Goal: Task Accomplishment & Management: Complete application form

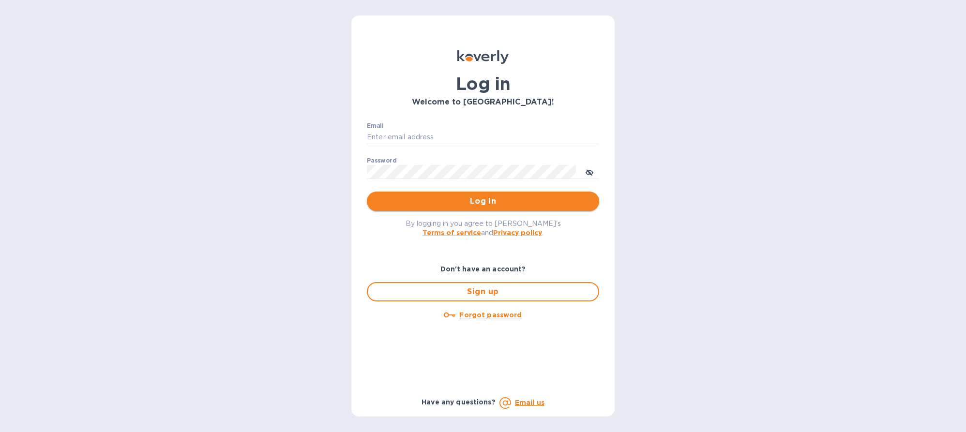
type input "[EMAIL_ADDRESS][DOMAIN_NAME]"
click at [442, 204] on span "Log in" at bounding box center [483, 202] width 217 height 12
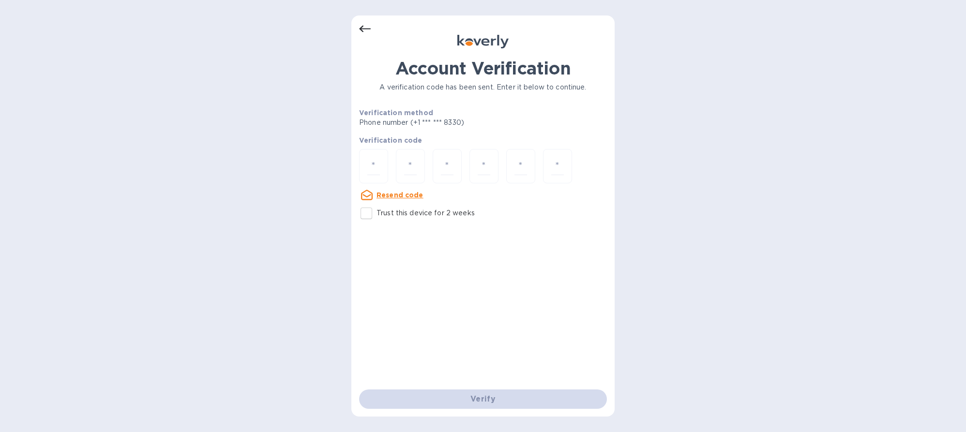
click at [370, 215] on input "Trust this device for 2 weeks" at bounding box center [366, 213] width 20 height 20
checkbox input "true"
click at [519, 403] on div "Verify" at bounding box center [483, 399] width 256 height 27
click at [411, 159] on input "number" at bounding box center [410, 166] width 13 height 18
click at [379, 171] on input "number" at bounding box center [373, 166] width 13 height 18
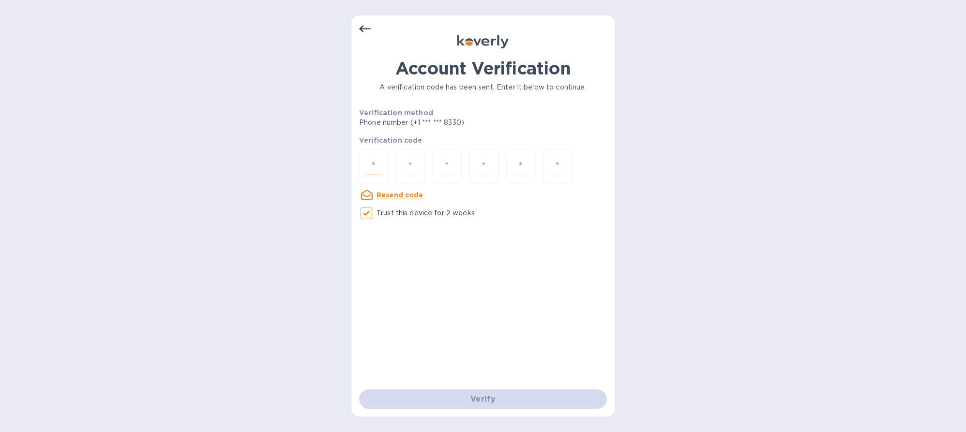
type input "5"
type input "7"
type input "5"
type input "3"
type input "0"
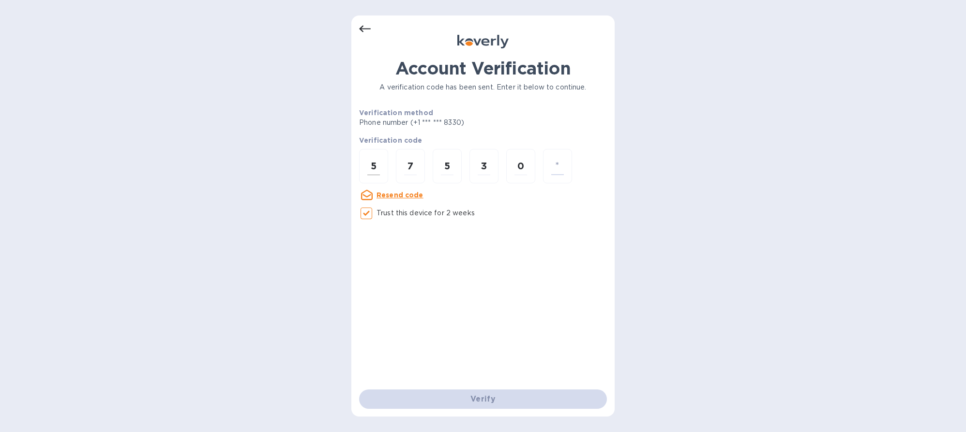
type input "3"
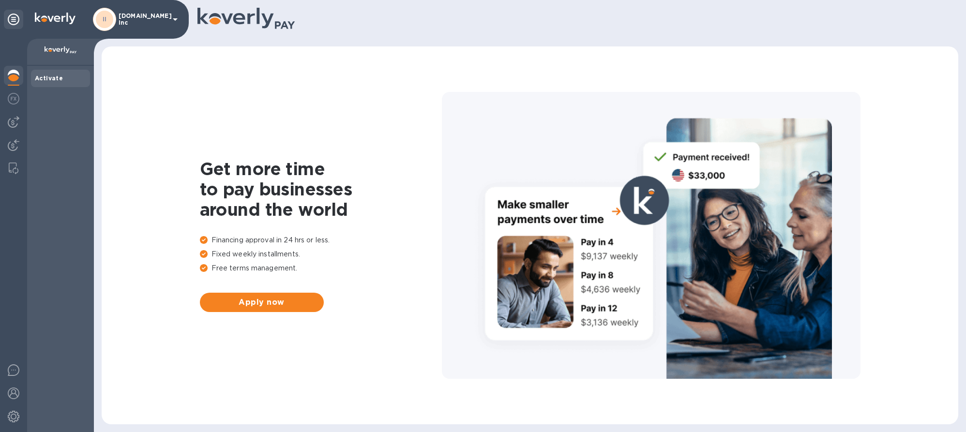
drag, startPoint x: 55, startPoint y: 76, endPoint x: 42, endPoint y: 146, distance: 71.8
click at [42, 144] on div "Activate" at bounding box center [60, 249] width 67 height 366
click at [53, 73] on div "Activate" at bounding box center [60, 78] width 59 height 17
click at [19, 121] on img at bounding box center [14, 122] width 12 height 12
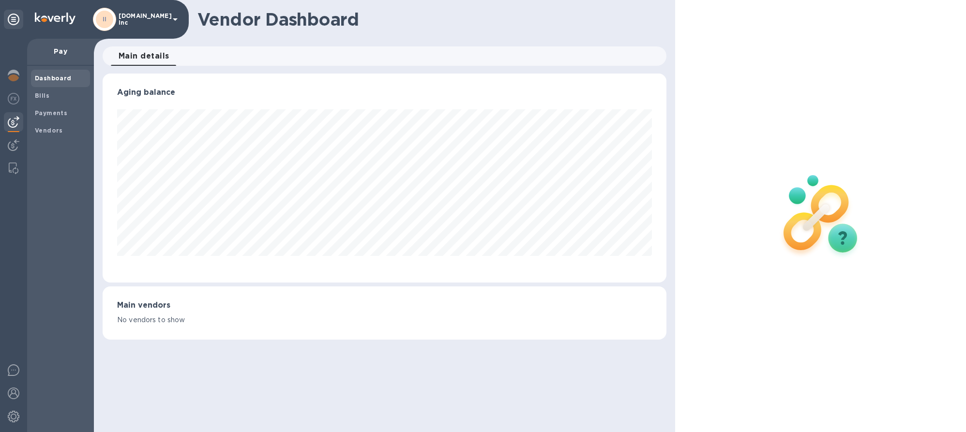
scroll to position [209, 564]
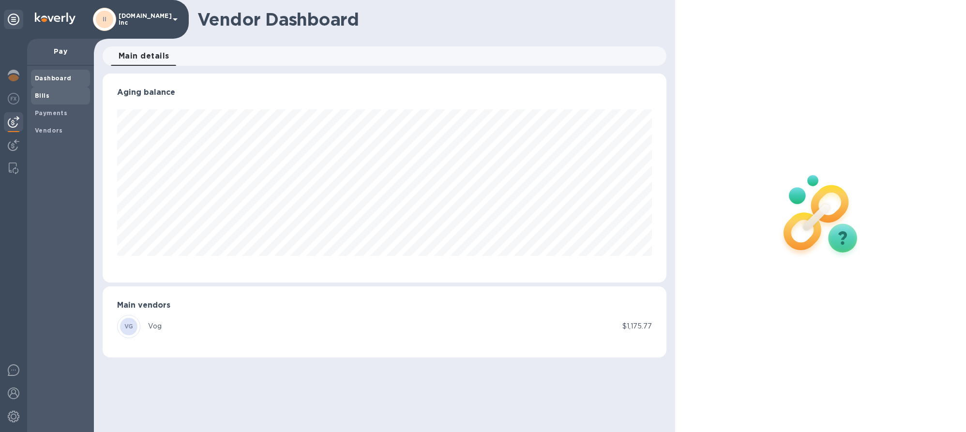
click at [38, 93] on b "Bills" at bounding box center [42, 95] width 15 height 7
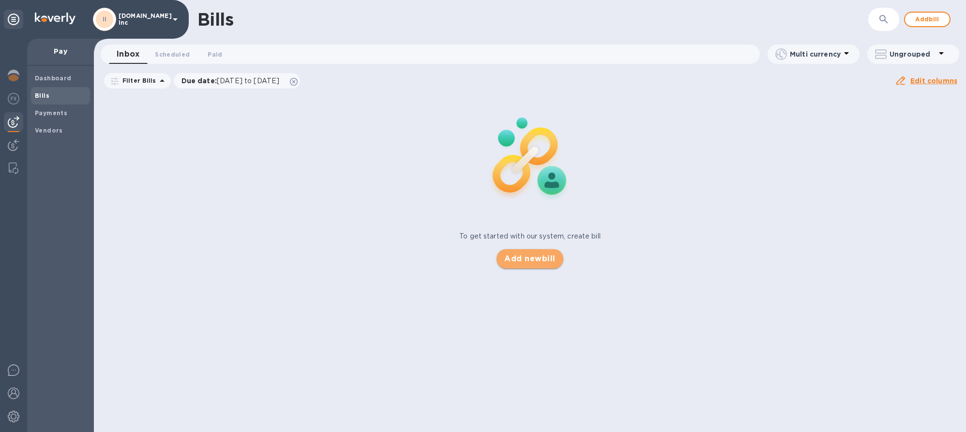
click at [520, 263] on span "Add new bill" at bounding box center [529, 259] width 51 height 12
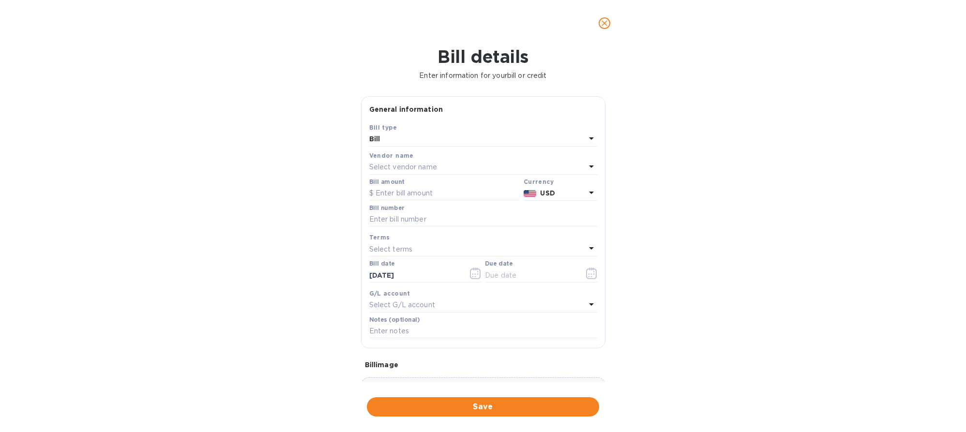
click at [403, 169] on p "Select vendor name" at bounding box center [403, 167] width 68 height 10
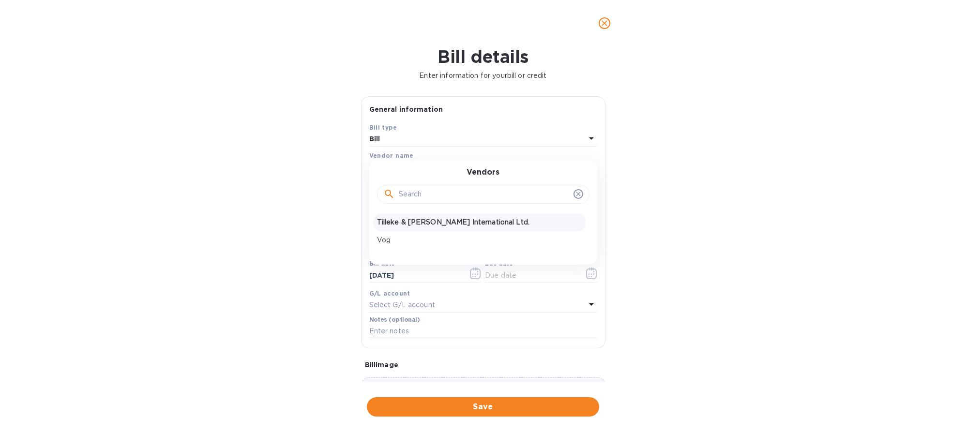
click at [405, 224] on p "Tilleke & Gibbins International Ltd." at bounding box center [479, 222] width 205 height 10
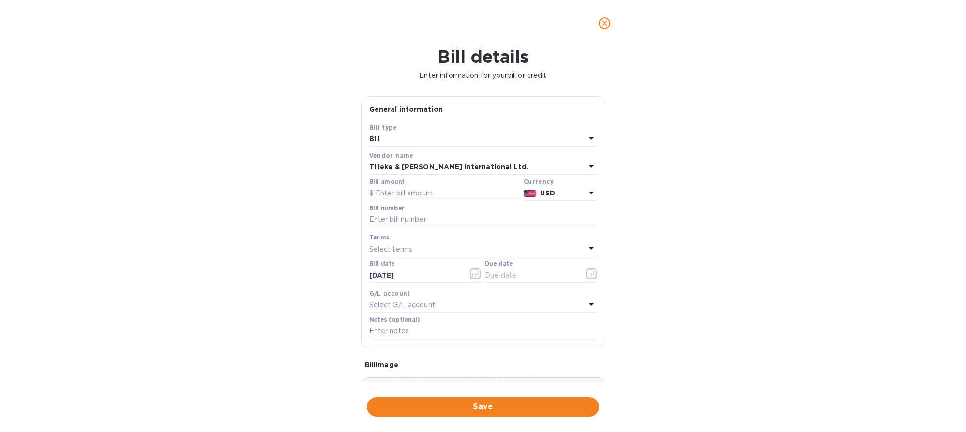
click at [586, 197] on icon at bounding box center [592, 193] width 12 height 12
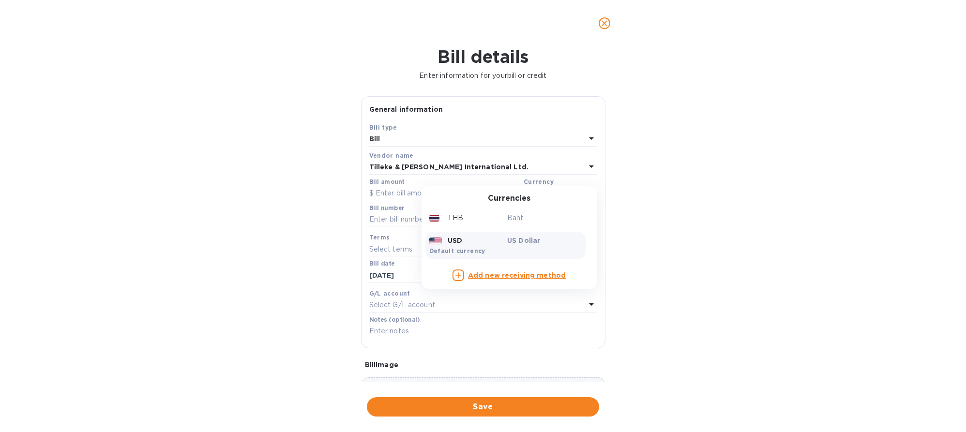
click at [607, 24] on icon "close" at bounding box center [605, 23] width 10 height 10
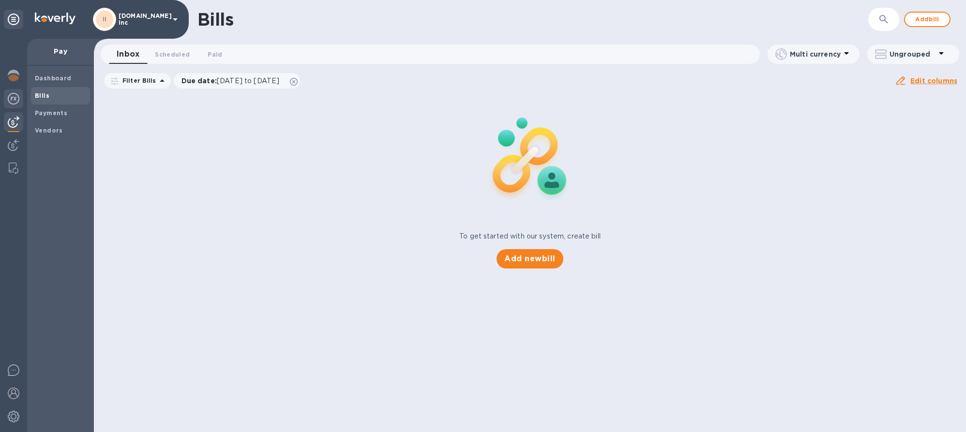
click at [13, 105] on div at bounding box center [13, 99] width 19 height 21
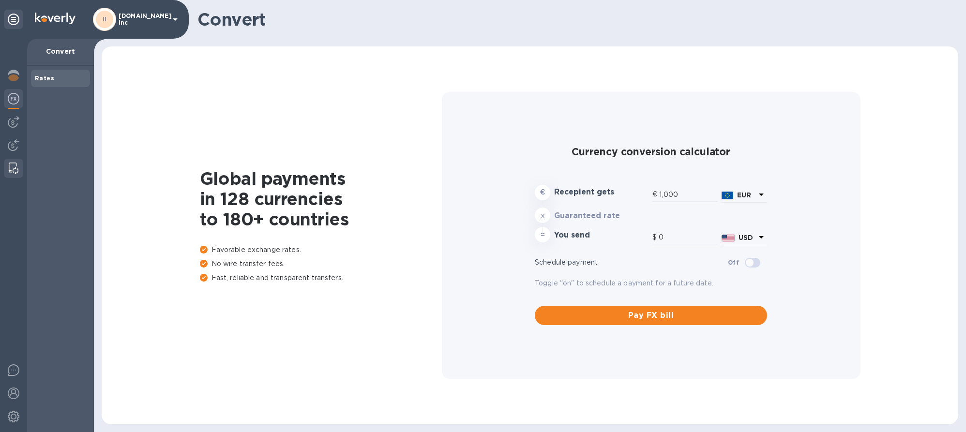
type input "1,175.77"
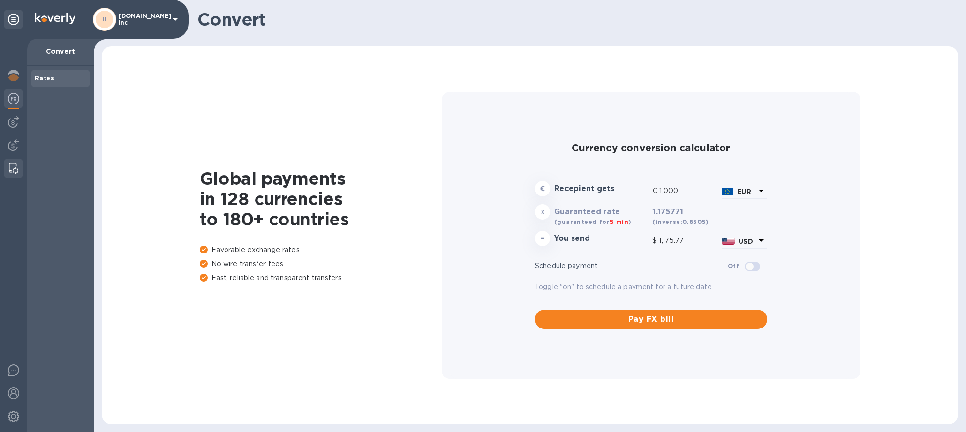
click at [15, 168] on img at bounding box center [14, 169] width 10 height 12
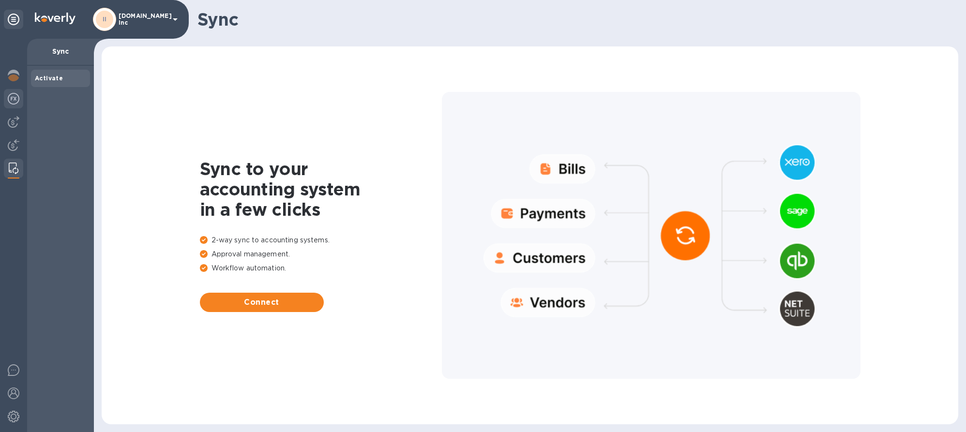
click at [12, 96] on img at bounding box center [14, 99] width 12 height 12
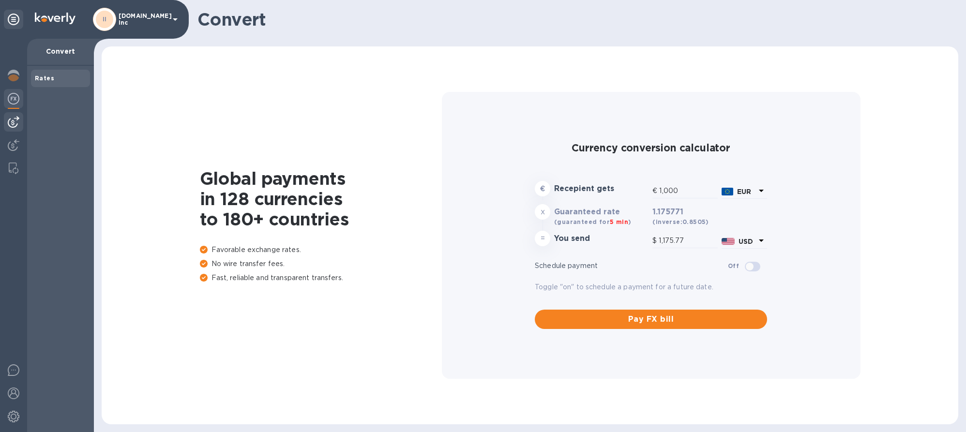
click at [14, 129] on div at bounding box center [13, 121] width 19 height 19
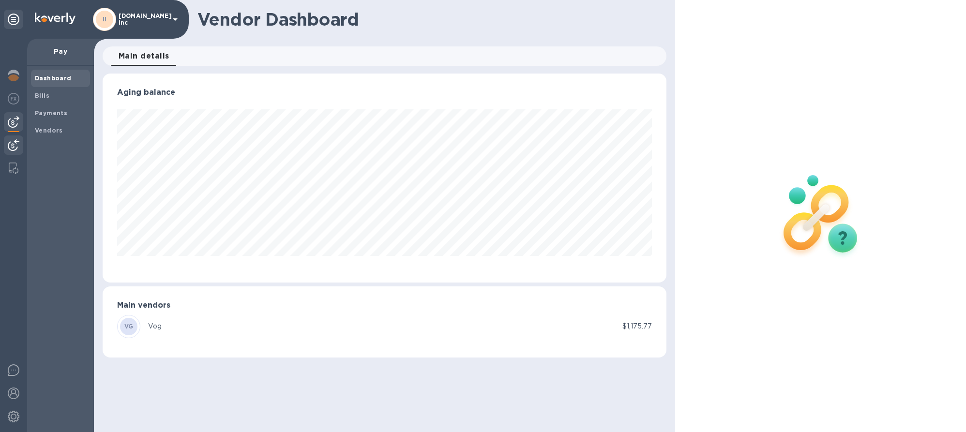
scroll to position [209, 564]
click at [53, 130] on b "Vendors" at bounding box center [49, 130] width 28 height 7
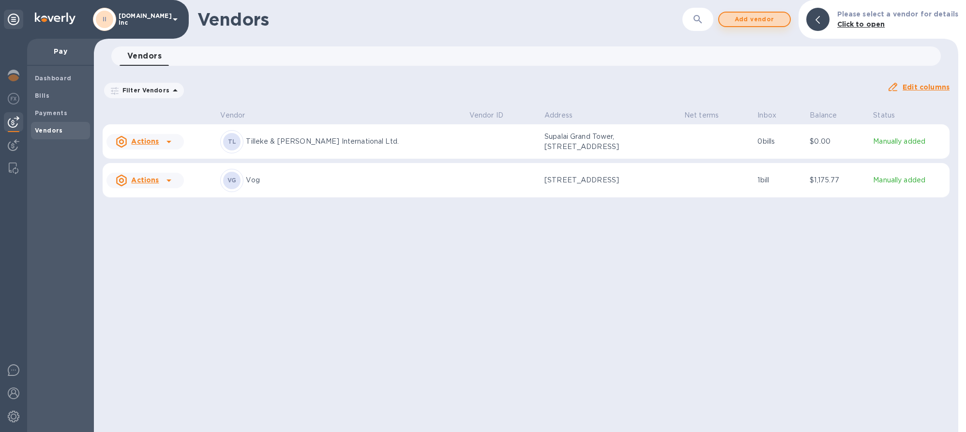
click at [760, 23] on span "Add vendor" at bounding box center [754, 20] width 55 height 12
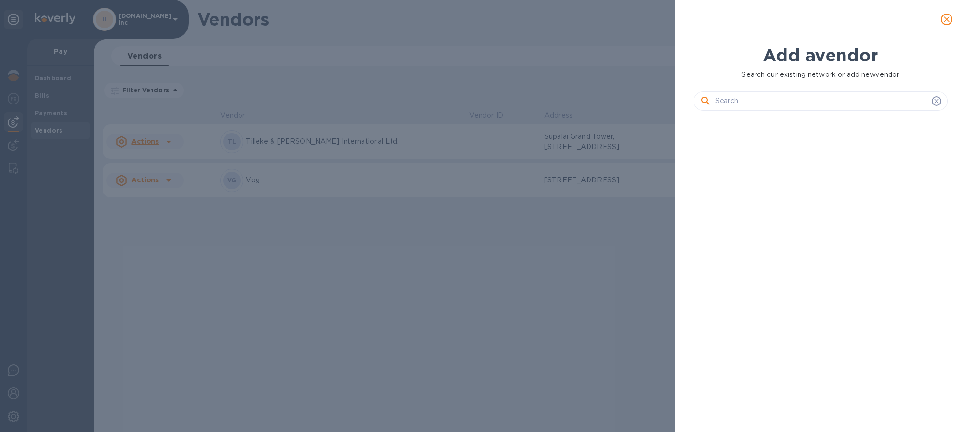
scroll to position [281, 258]
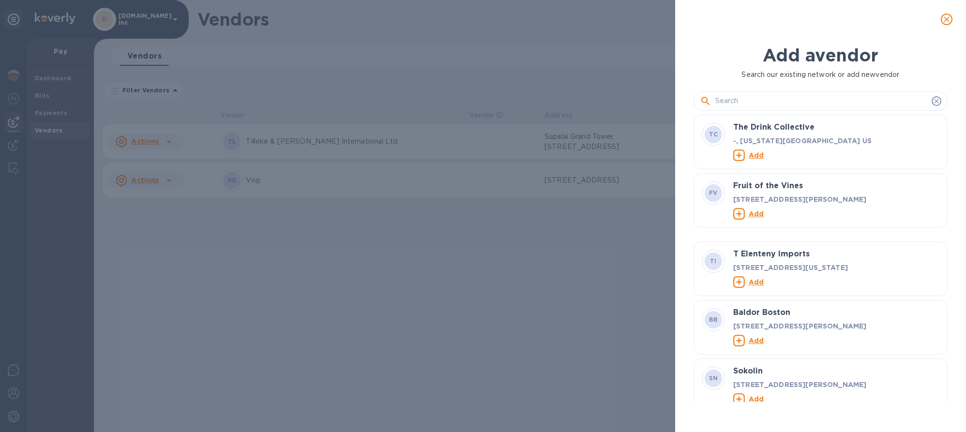
click at [753, 104] on input "text" at bounding box center [821, 101] width 212 height 15
paste input "Ernest Worsley Publishing Ltd"
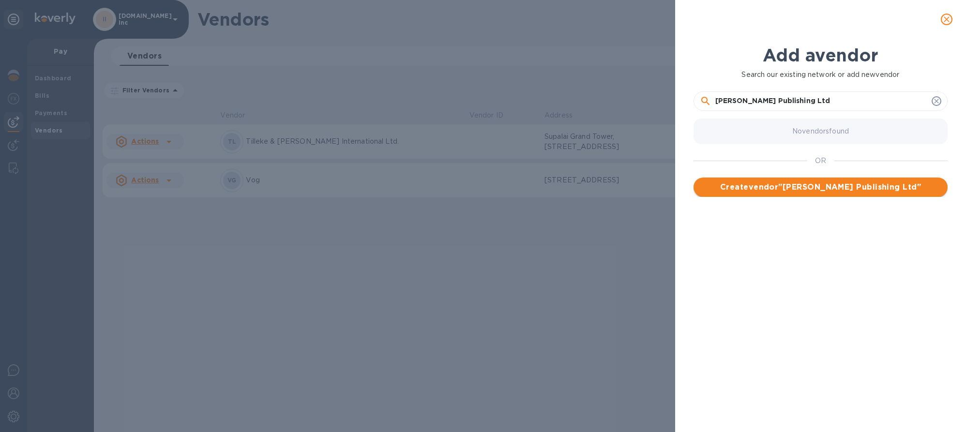
type input "Ernest Worsley Publishing Ltd"
click at [824, 191] on span "Create vendor " Ernest Worsley Publishing Ltd "" at bounding box center [820, 188] width 239 height 12
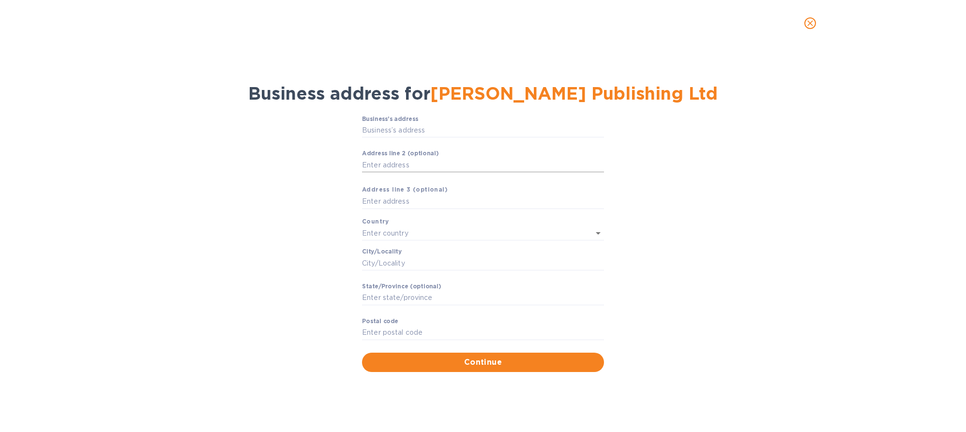
click at [396, 164] on input "Аddress line 2 (optional)" at bounding box center [483, 165] width 242 height 15
drag, startPoint x: 395, startPoint y: 145, endPoint x: 410, endPoint y: 129, distance: 21.9
click at [395, 145] on p "​" at bounding box center [483, 144] width 242 height 11
click at [410, 129] on input "Business’s аddress" at bounding box center [483, 130] width 242 height 15
paste input "44 FARNHAM LANE, TUNBRIDGE WELLS"
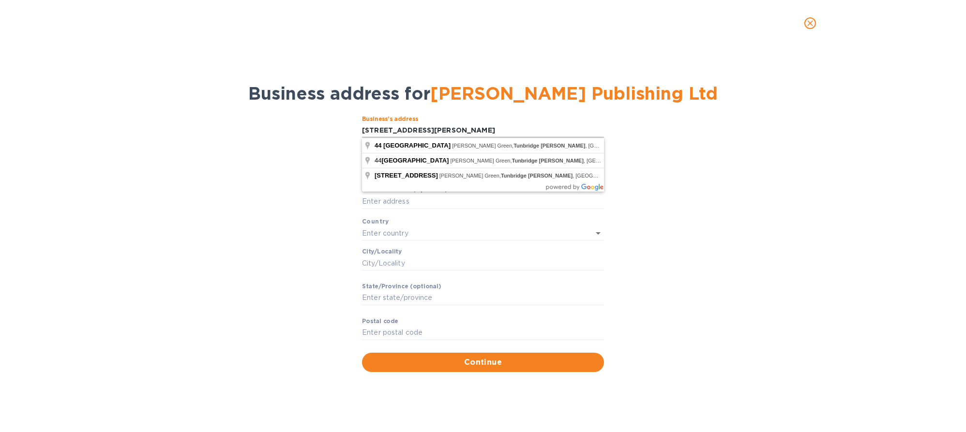
drag, startPoint x: 438, startPoint y: 131, endPoint x: 571, endPoint y: 133, distance: 132.6
click at [571, 133] on input "44 FARNHAM LANE, TUNBRIDGE WELLS" at bounding box center [483, 130] width 242 height 15
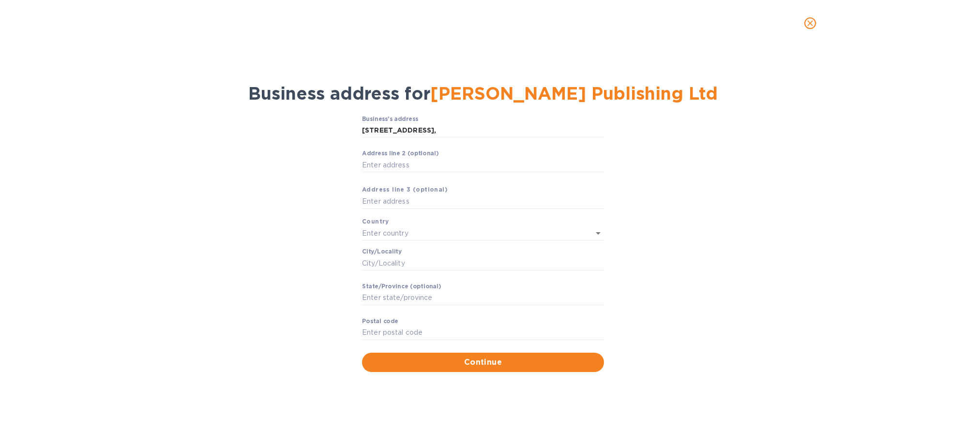
type input "44 Farnham Lane"
type input "United States"
type input "Westfield"
type input "MA"
type input "01085"
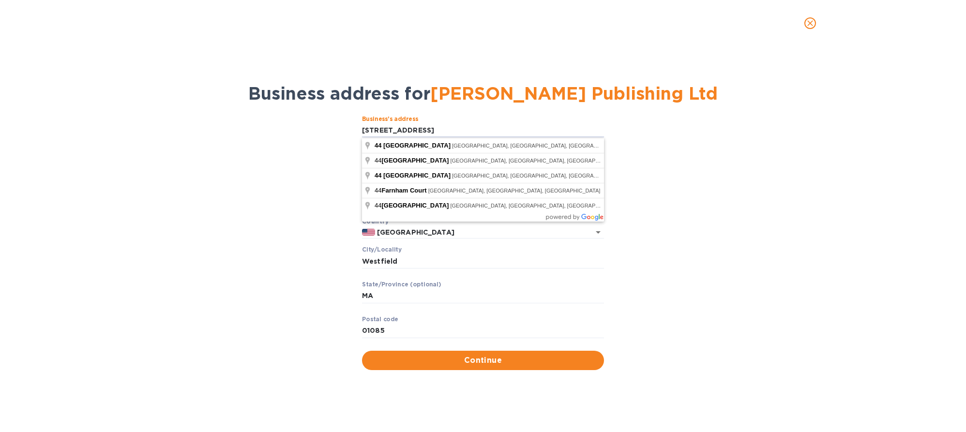
click at [333, 166] on div "Business’s аddress 44 Farnham Lane ​ Аddress line 2 (optional) ​ Аddress line 3…" at bounding box center [483, 243] width 941 height 266
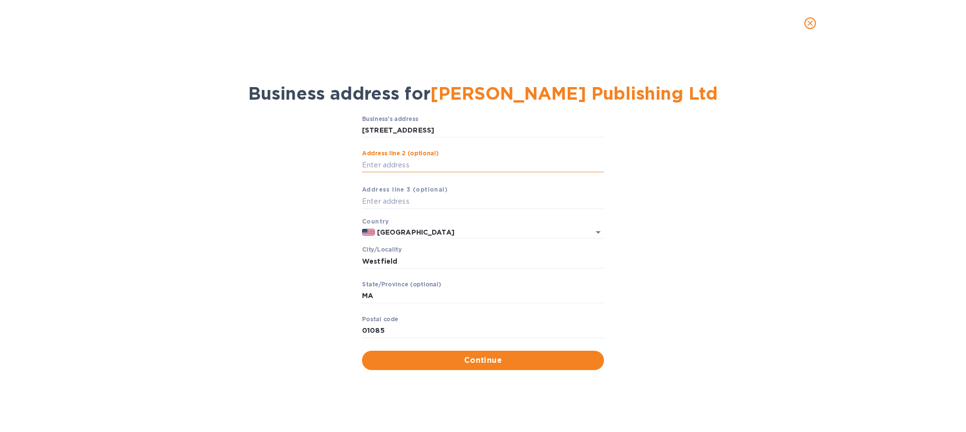
paste input "TUNBRIDGE WELLS"
type input "TUNBRIDGE WELLS"
click at [402, 231] on input "United States" at bounding box center [476, 233] width 202 height 12
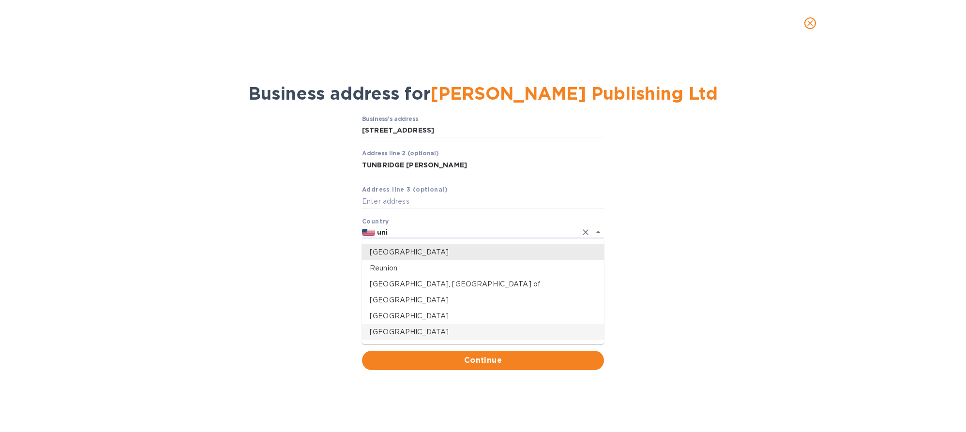
click at [405, 329] on p "United Kingdom" at bounding box center [483, 332] width 227 height 10
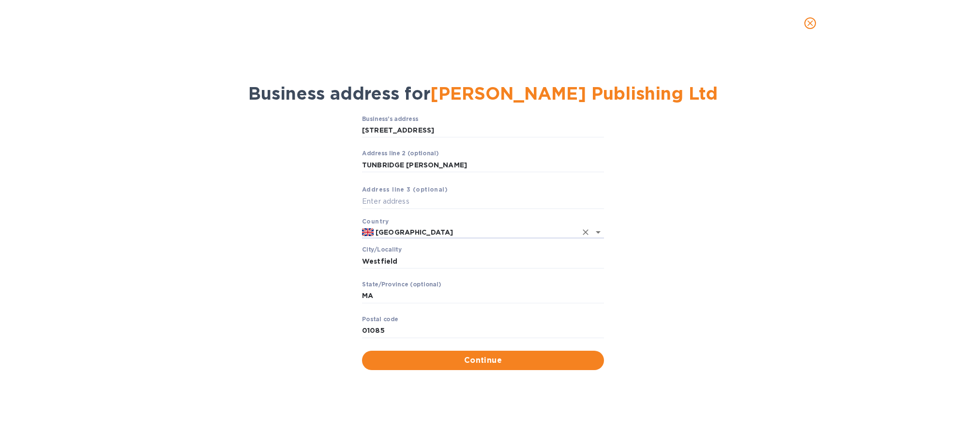
type input "United Kingdom"
click at [334, 280] on div "Business’s аddress 44 Farnham Lane ​ Аddress line 2 (optional) TUNBRIDGE WELLS …" at bounding box center [483, 243] width 941 height 266
drag, startPoint x: 404, startPoint y: 262, endPoint x: 311, endPoint y: 261, distance: 92.9
click at [311, 261] on div "Business’s аddress 44 Farnham Lane ​ Аddress line 2 (optional) TUNBRIDGE WELLS …" at bounding box center [483, 243] width 941 height 266
type input "Kent"
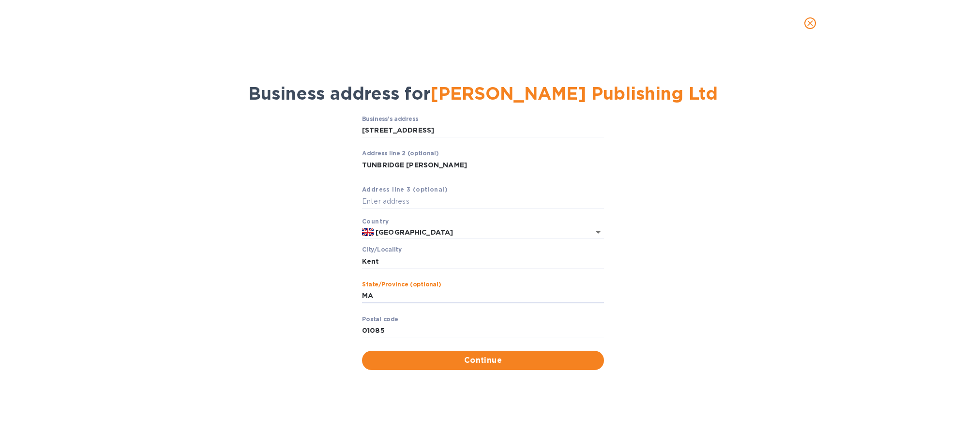
drag, startPoint x: 350, startPoint y: 297, endPoint x: 325, endPoint y: 297, distance: 25.2
click at [325, 297] on div "Business’s аddress 44 Farnham Lane ​ Аddress line 2 (optional) TUNBRIDGE WELLS …" at bounding box center [483, 243] width 941 height 266
drag, startPoint x: 384, startPoint y: 330, endPoint x: 340, endPoint y: 330, distance: 44.0
click at [340, 330] on div "Business’s аddress 44 Farnham Lane ​ Аddress line 2 (optional) TUNBRIDGE WELLS …" at bounding box center [483, 243] width 941 height 266
paste input "TN3 0DQ"
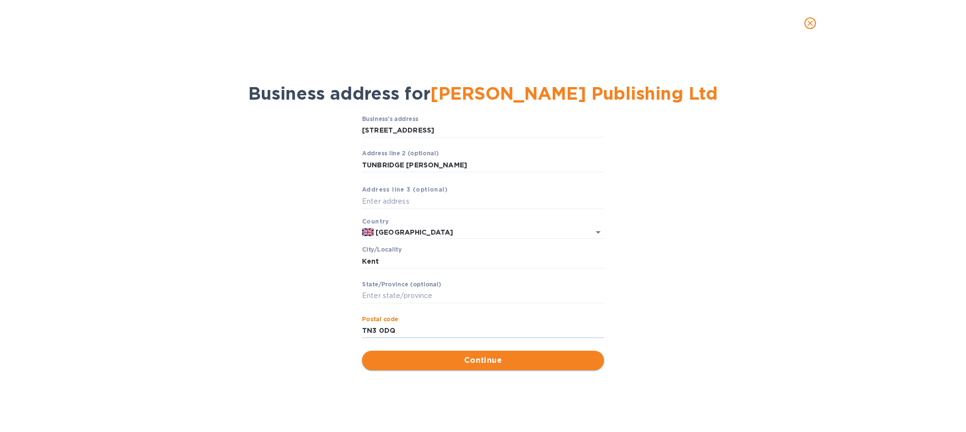
type input "TN3 0DQ"
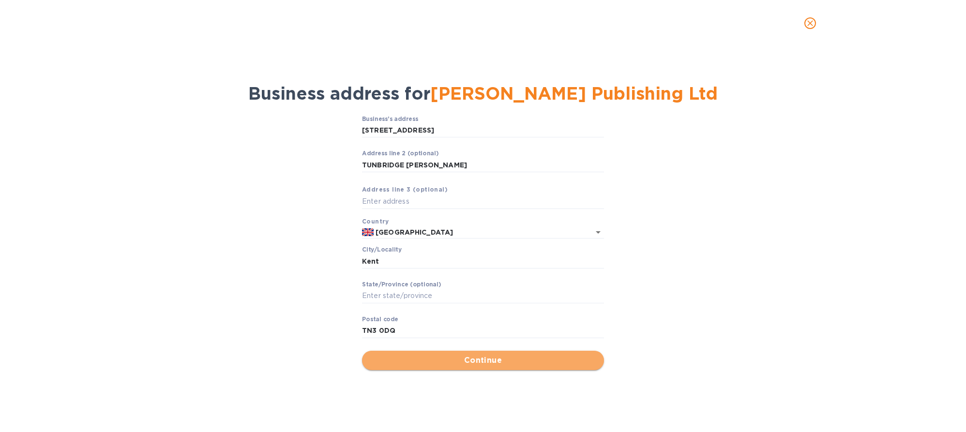
click at [466, 364] on span "Continue" at bounding box center [483, 361] width 227 height 12
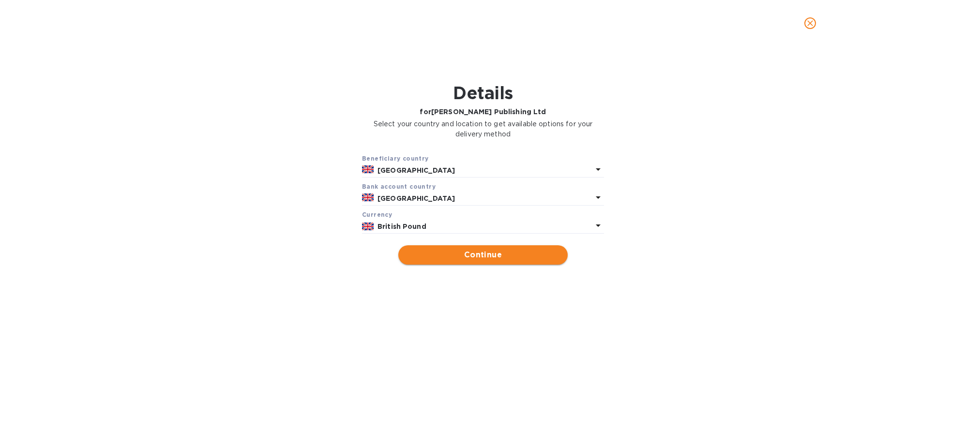
click at [494, 260] on span "Continue" at bounding box center [483, 255] width 154 height 12
type input "Ernest Worsley Publishing Ltd"
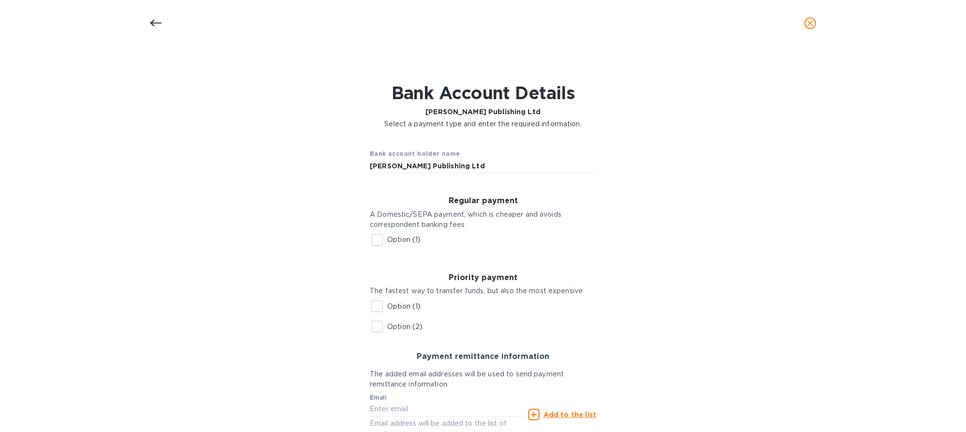
click at [379, 236] on input "Option (1)" at bounding box center [377, 240] width 20 height 20
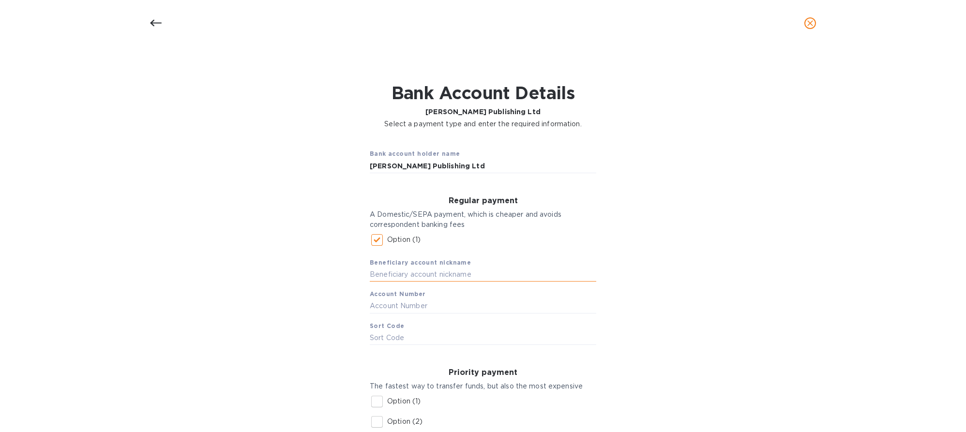
click at [442, 273] on input "text" at bounding box center [483, 275] width 227 height 15
click at [377, 242] on input "Option (1)" at bounding box center [377, 240] width 20 height 20
checkbox input "false"
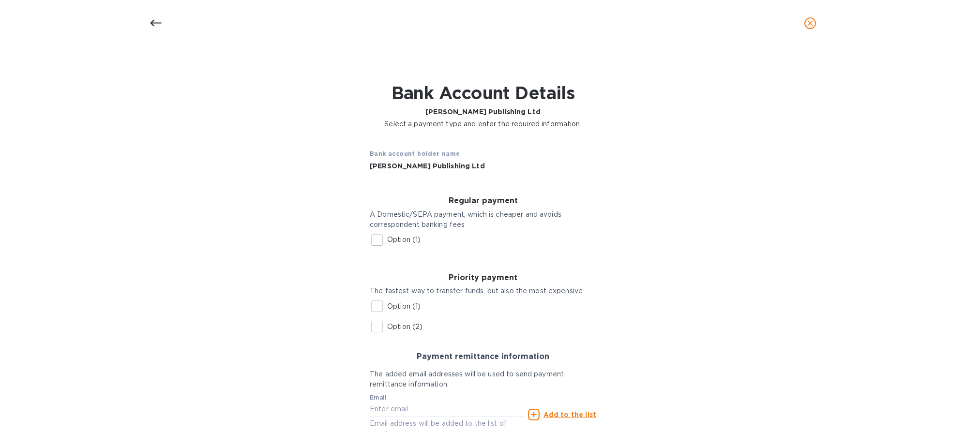
scroll to position [91, 0]
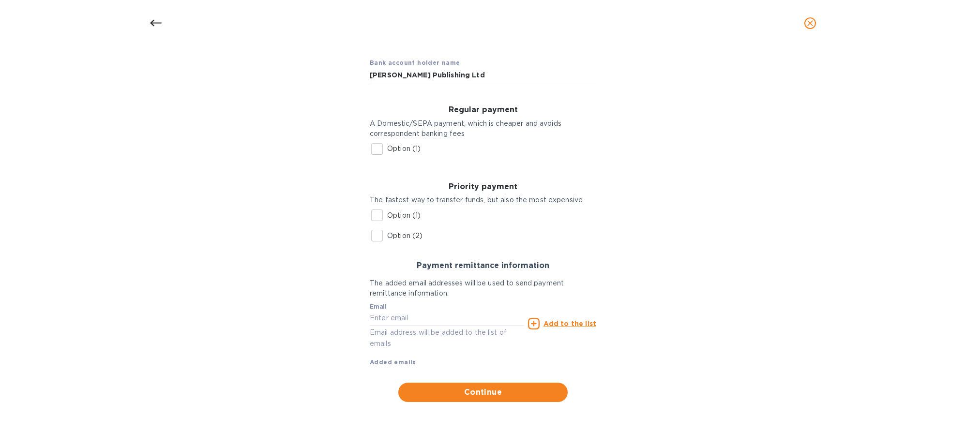
click at [377, 236] on input "Option (2)" at bounding box center [377, 236] width 20 height 20
checkbox input "true"
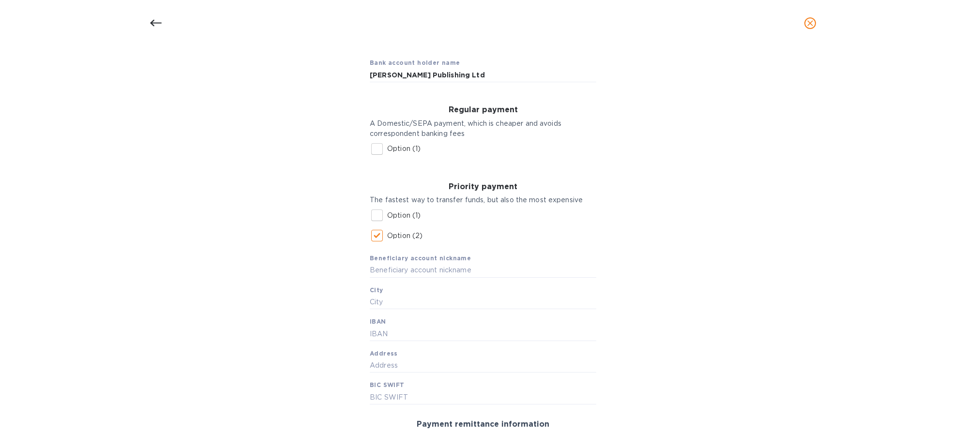
click at [382, 214] on input "Option (1)" at bounding box center [377, 215] width 20 height 20
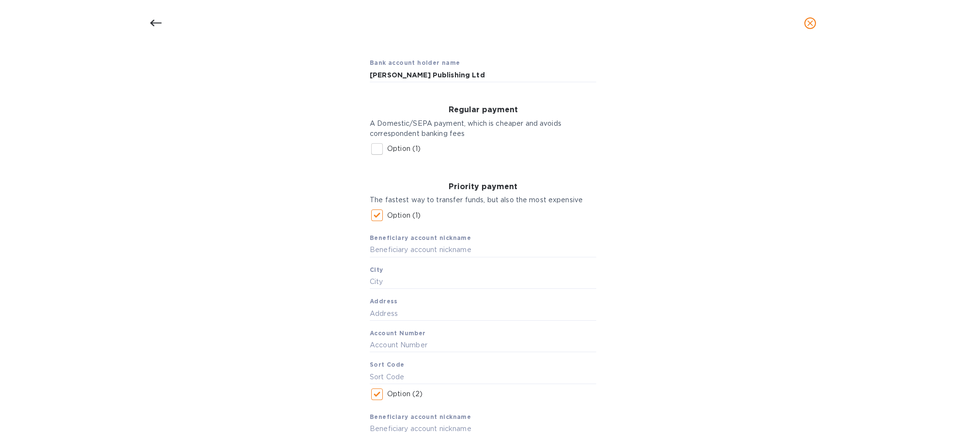
click at [377, 217] on input "Option (1)" at bounding box center [377, 215] width 20 height 20
checkbox input "false"
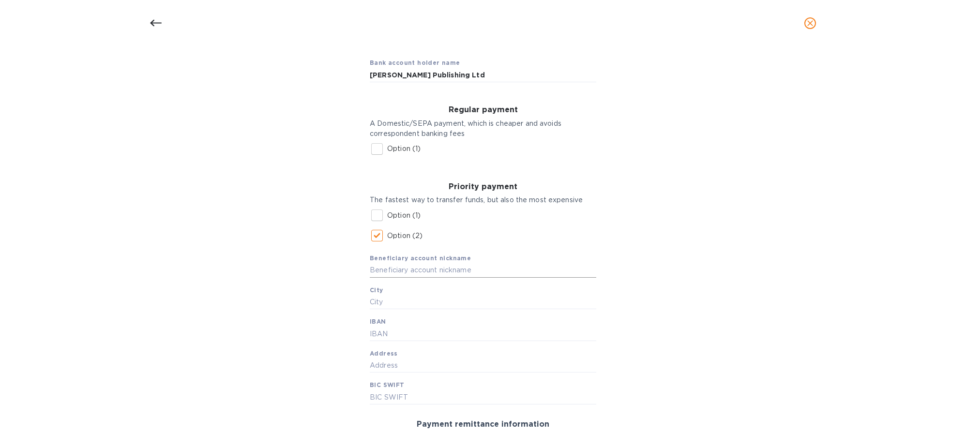
click at [394, 273] on input "text" at bounding box center [483, 270] width 227 height 15
paste input "Ernest Worsley Publishing Ltd"
type input "Ernest Worsley Publishing Ltd"
click at [396, 303] on input "text" at bounding box center [483, 302] width 227 height 15
type input "Kent"
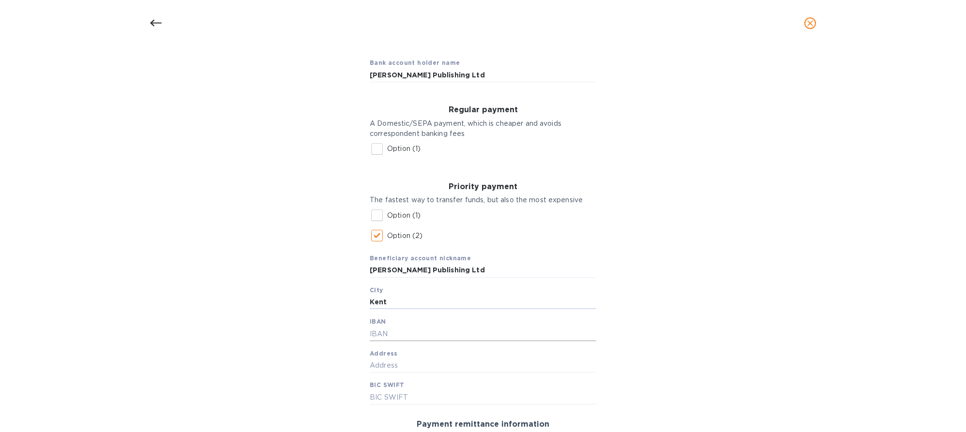
click at [382, 334] on input "text" at bounding box center [483, 334] width 227 height 15
paste input "GB53MYMB23058044547104"
type input "GB53MYMB23058044547104"
click at [402, 363] on input "text" at bounding box center [483, 366] width 227 height 15
paste input "44 FARNHAM LANE, TUNBRIDGE WELLS"
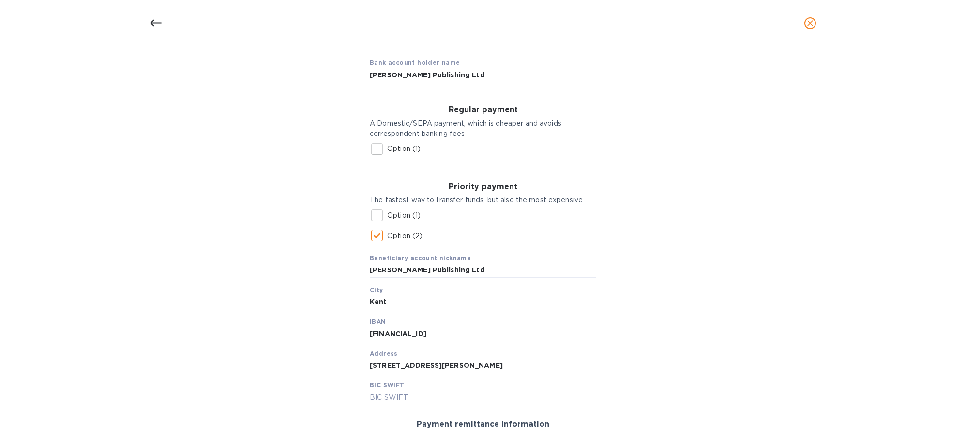
type input "44 FARNHAM LANE, TUNBRIDGE WELLS"
click at [384, 395] on input "text" at bounding box center [483, 397] width 227 height 15
paste input "MYMBGB2L"
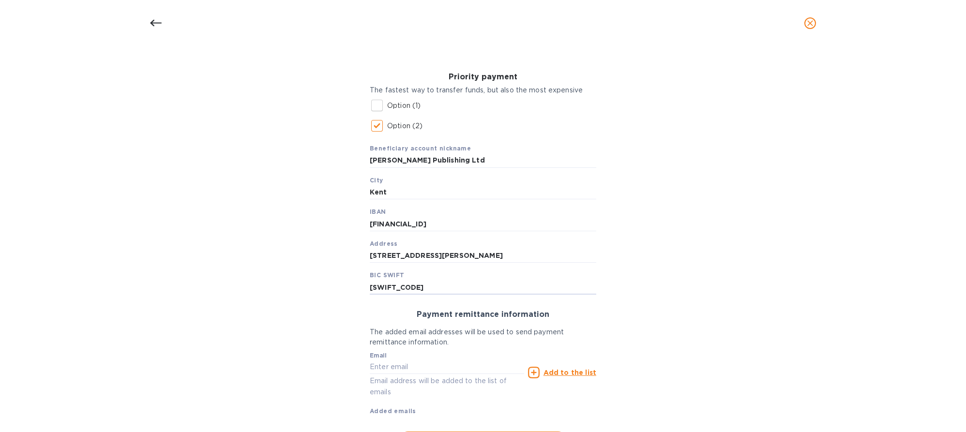
scroll to position [250, 0]
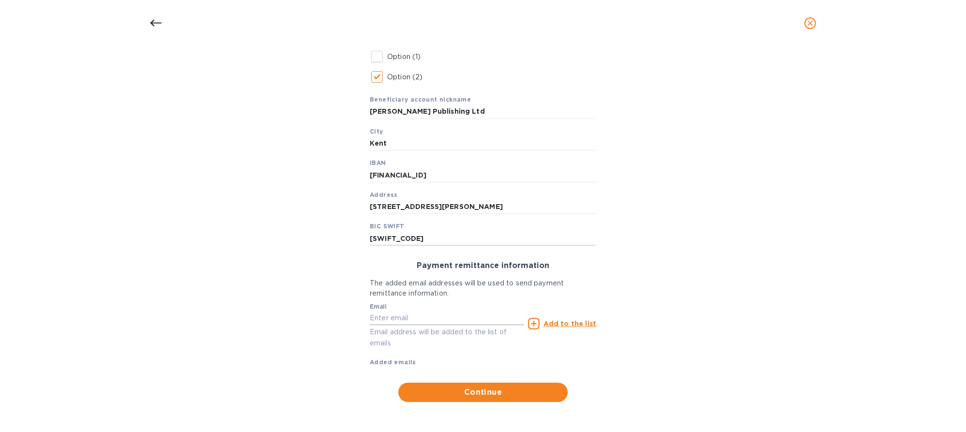
type input "MYMBGB2L"
click at [393, 318] on input "text" at bounding box center [447, 318] width 154 height 15
paste input "contact@juicemarket.info"
click at [506, 394] on span "Continue" at bounding box center [483, 393] width 154 height 12
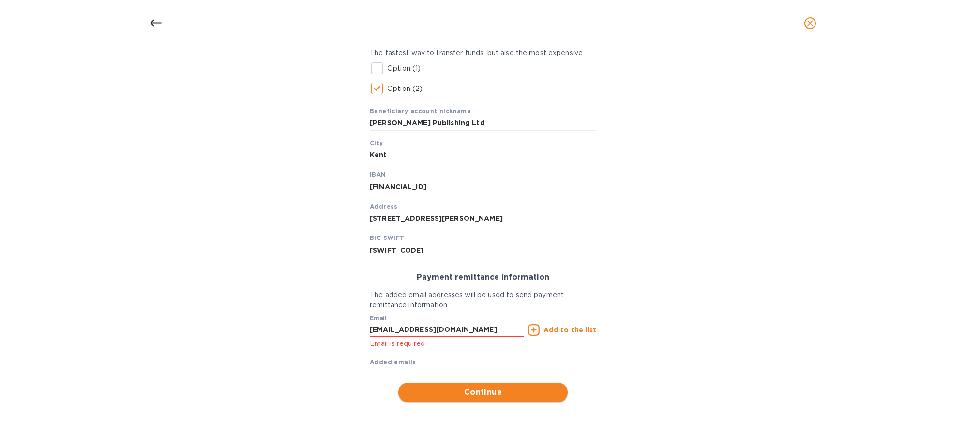
scroll to position [238, 0]
click at [397, 331] on input "contact@juicemarket.info" at bounding box center [447, 330] width 154 height 15
click at [471, 330] on input "contact@juicemarket.info" at bounding box center [447, 330] width 154 height 15
drag, startPoint x: 443, startPoint y: 329, endPoint x: 528, endPoint y: 329, distance: 84.2
click at [528, 329] on div "Email contact@juicemarket.info Email is required Add to the list" at bounding box center [483, 330] width 230 height 44
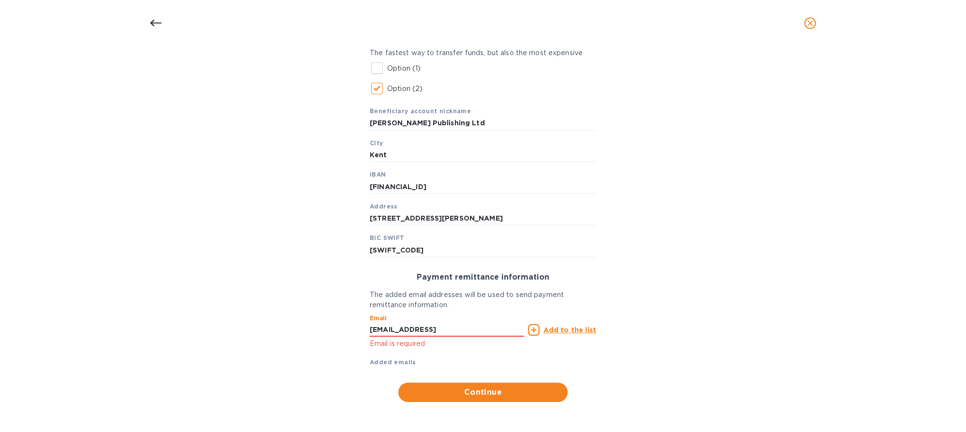
type input "contact@juicemarket.info"
click at [397, 330] on input "contact@juicemarket.info" at bounding box center [447, 330] width 154 height 15
click at [453, 400] on button "Continue" at bounding box center [482, 392] width 169 height 19
click at [459, 397] on span "Continue" at bounding box center [483, 393] width 154 height 12
drag, startPoint x: 470, startPoint y: 332, endPoint x: 334, endPoint y: 328, distance: 137.0
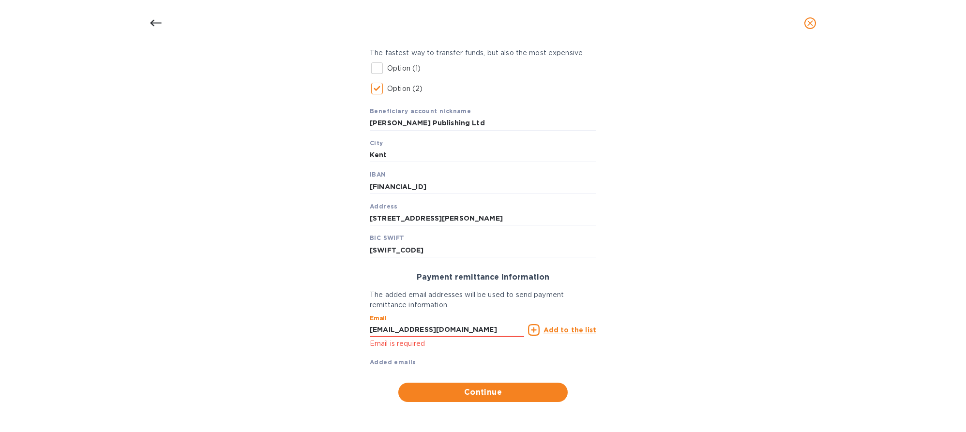
click at [334, 328] on div "Bank account holder name Ernest Worsley Publishing Ltd Regular payment A Domest…" at bounding box center [483, 152] width 941 height 511
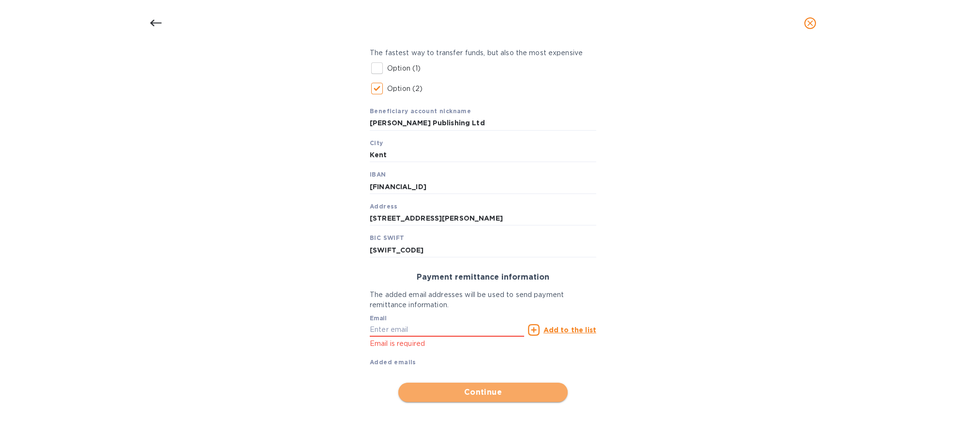
click at [449, 389] on span "Continue" at bounding box center [483, 393] width 154 height 12
click at [379, 328] on input "text" at bounding box center [447, 330] width 154 height 15
paste input "contact@juicemarket.info"
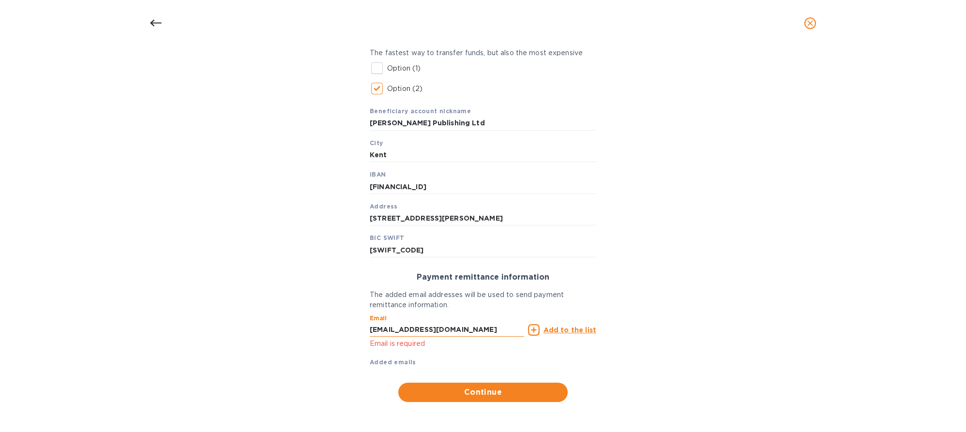
click at [370, 329] on input "contact@juicemarket.info" at bounding box center [447, 330] width 154 height 15
drag, startPoint x: 446, startPoint y: 328, endPoint x: 527, endPoint y: 328, distance: 81.3
click at [527, 329] on div "Email contact@juicemarket.info Email is required Add to the list" at bounding box center [483, 330] width 230 height 44
type input "contact@juicemarket.com"
drag, startPoint x: 475, startPoint y: 329, endPoint x: 277, endPoint y: 331, distance: 197.5
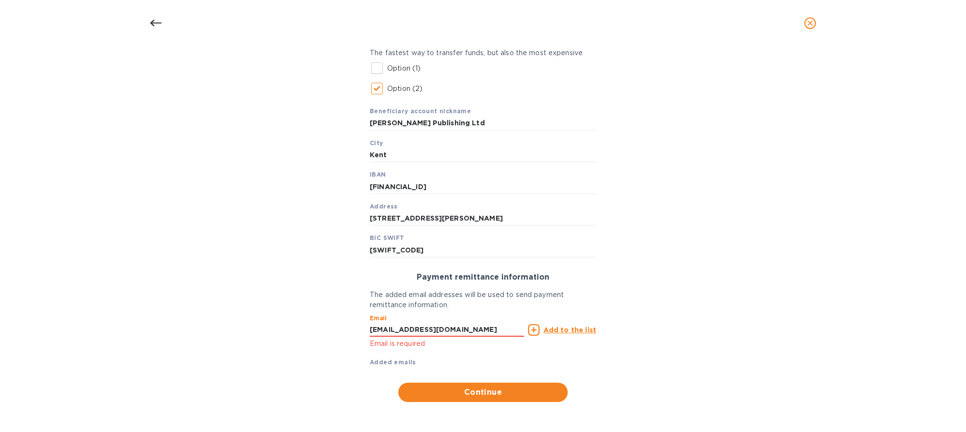
click at [277, 331] on div "Bank account holder name Ernest Worsley Publishing Ltd Regular payment A Domest…" at bounding box center [483, 152] width 941 height 511
type input "contact@juicemarket.info"
click at [475, 333] on input "contact@juicemarket.info" at bounding box center [447, 330] width 154 height 15
click at [558, 333] on u "Add to the list" at bounding box center [570, 330] width 53 height 8
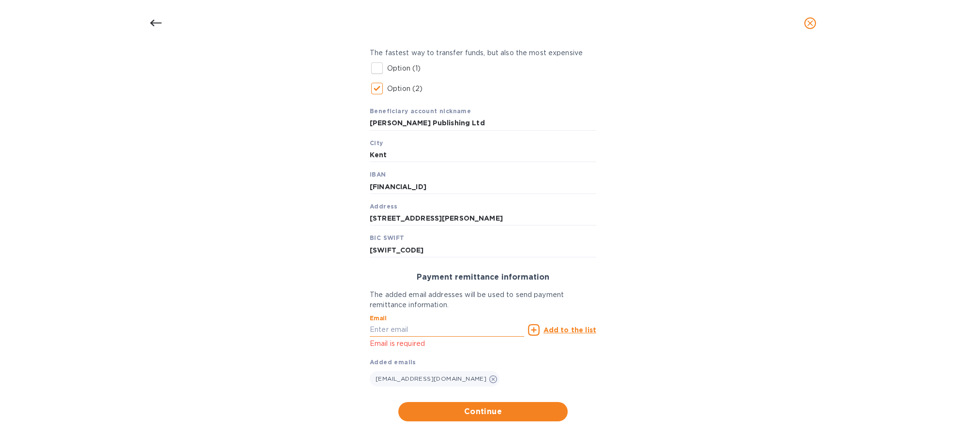
click at [394, 334] on input "text" at bounding box center [447, 330] width 154 height 15
type input "contact@juicemarket.info"
drag, startPoint x: 493, startPoint y: 332, endPoint x: 285, endPoint y: 330, distance: 208.1
click at [285, 330] on div "Bank account holder name Ernest Worsley Publishing Ltd Regular payment A Domest…" at bounding box center [483, 162] width 941 height 531
click at [456, 411] on span "Continue" at bounding box center [483, 412] width 154 height 12
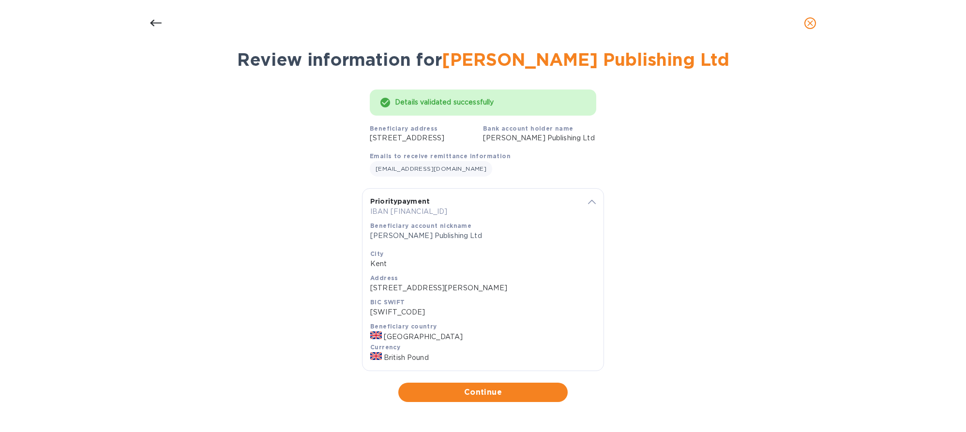
scroll to position [54, 0]
click at [493, 391] on span "Continue" at bounding box center [483, 393] width 154 height 12
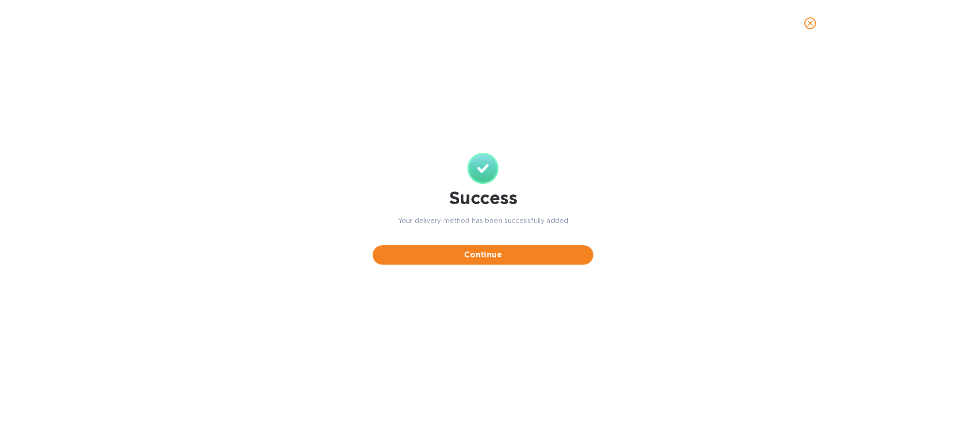
scroll to position [0, 0]
